Goal: Task Accomplishment & Management: Manage account settings

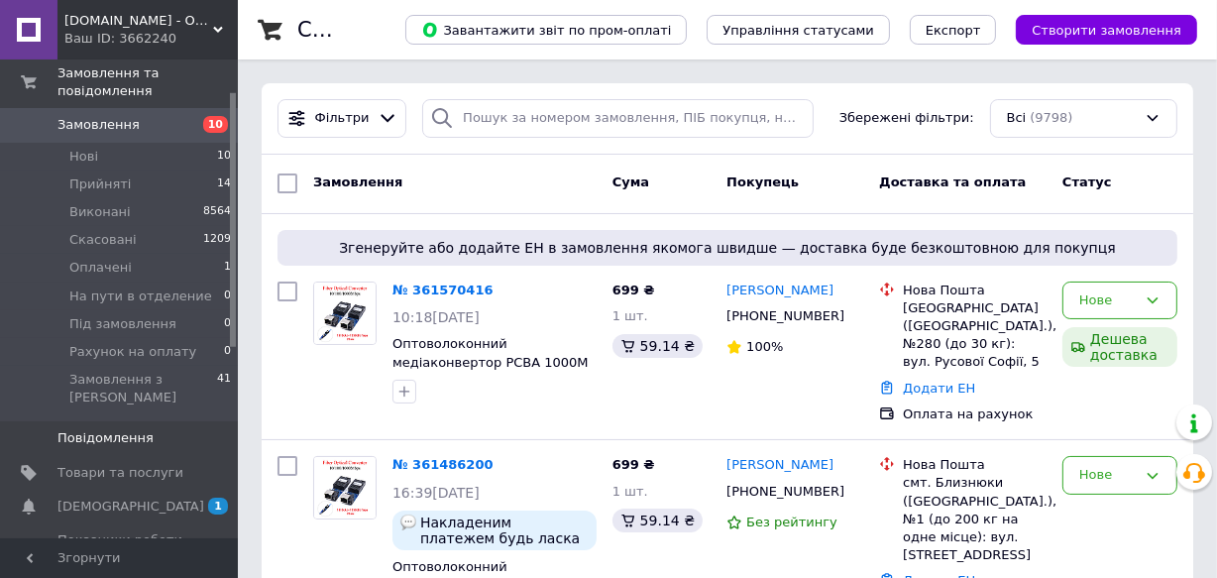
scroll to position [59, 0]
click at [131, 496] on span "[DEMOGRAPHIC_DATA]" at bounding box center [120, 505] width 126 height 18
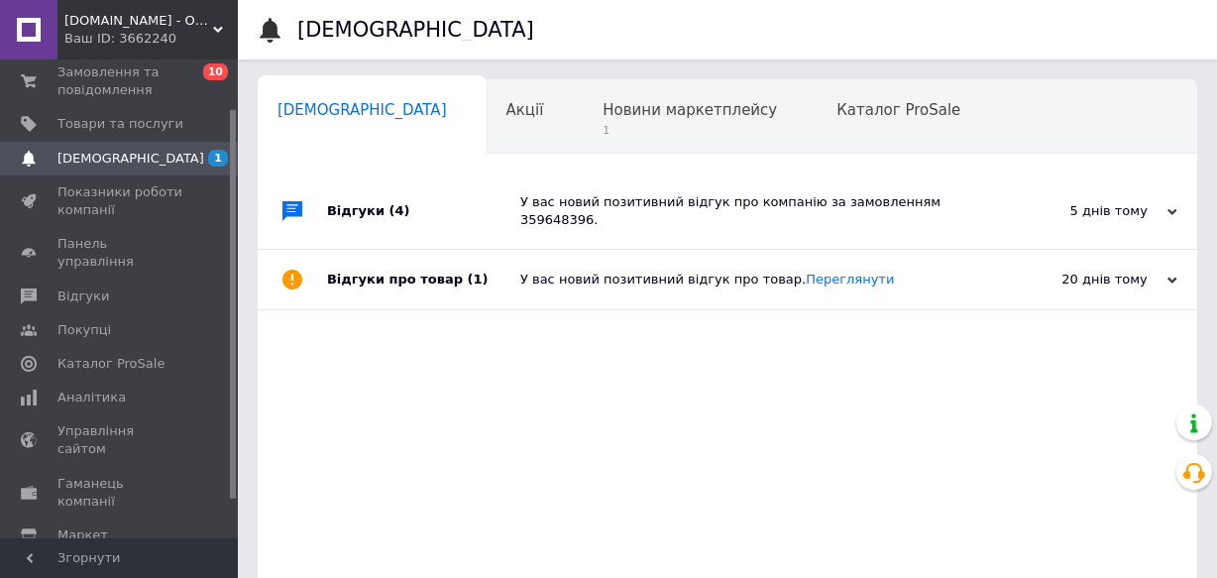
scroll to position [0, 10]
click at [669, 445] on div "Відгуки (4) У вас новий позитивний відгук про компанію за замовленням 359648396…" at bounding box center [727, 475] width 939 height 604
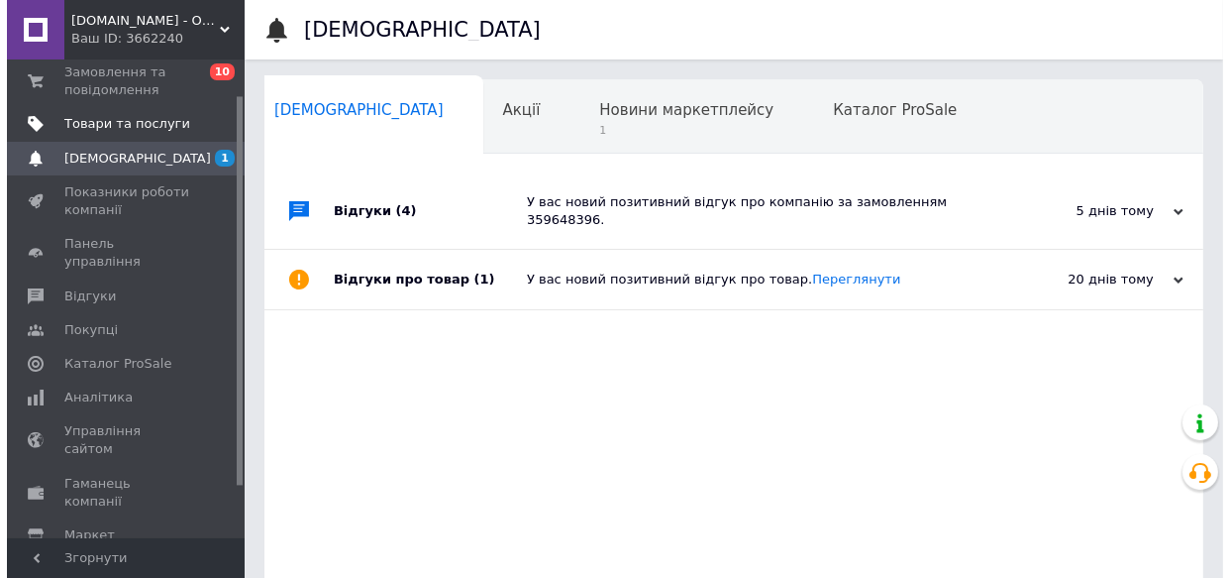
scroll to position [0, 0]
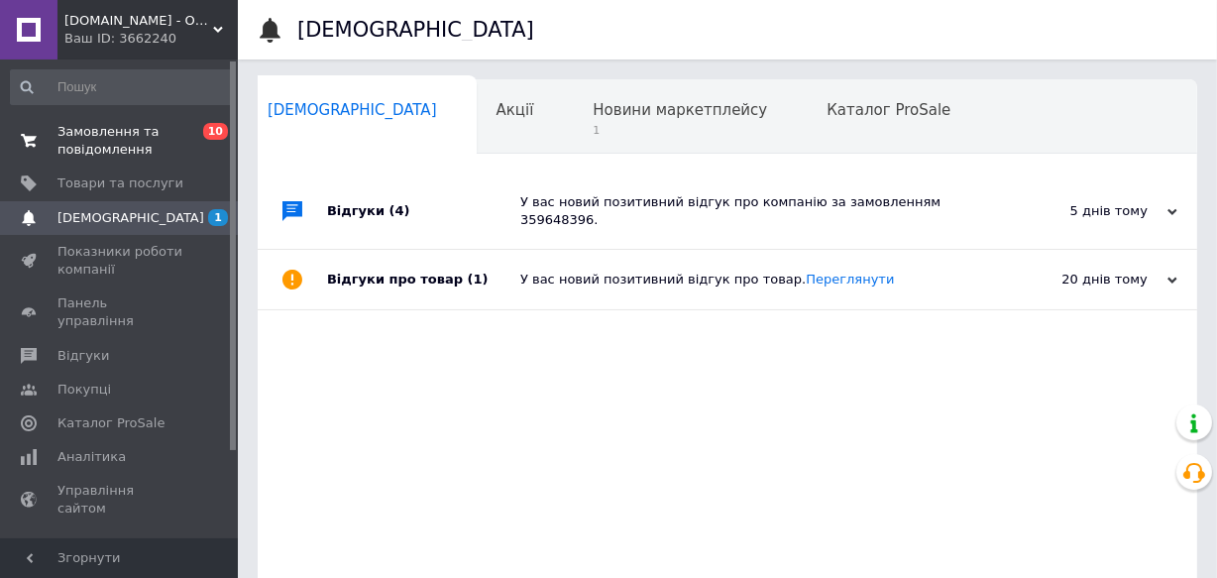
click at [75, 118] on link "Замовлення та повідомлення 0 10" at bounding box center [121, 141] width 243 height 52
